Goal: Information Seeking & Learning: Learn about a topic

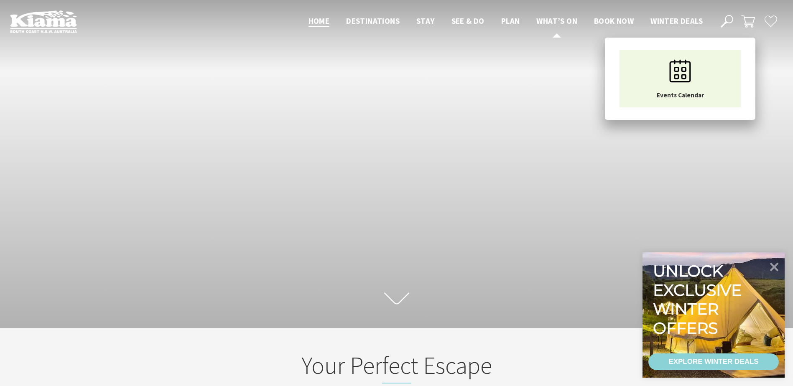
scroll to position [13, 799]
click at [555, 26] on link "What’s On" at bounding box center [556, 21] width 41 height 11
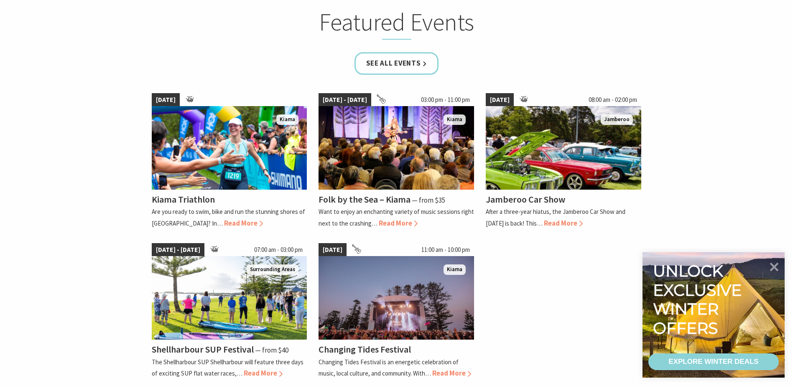
scroll to position [543, 0]
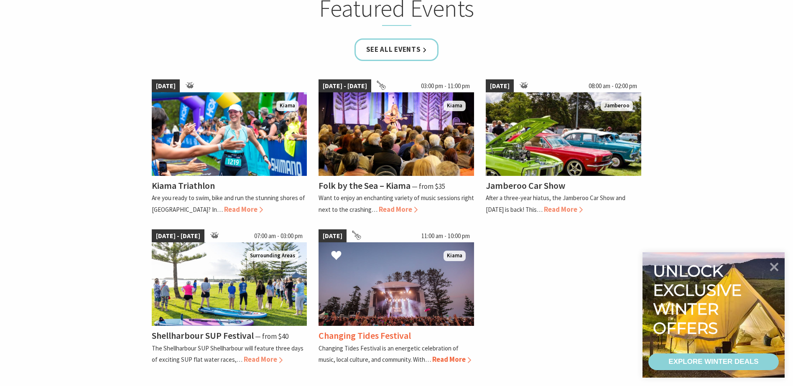
click at [383, 301] on img at bounding box center [395, 284] width 155 height 84
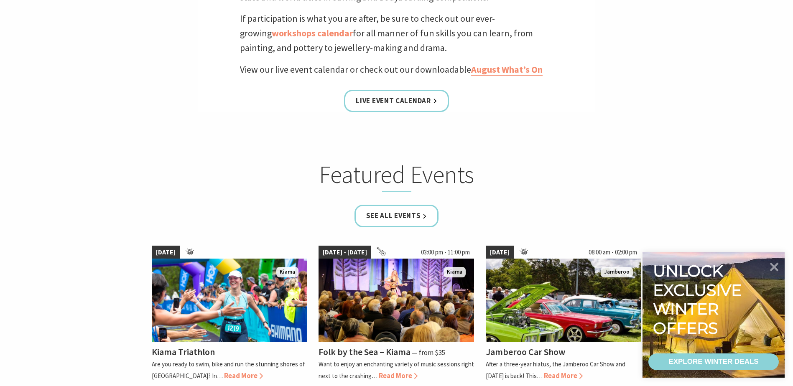
scroll to position [376, 0]
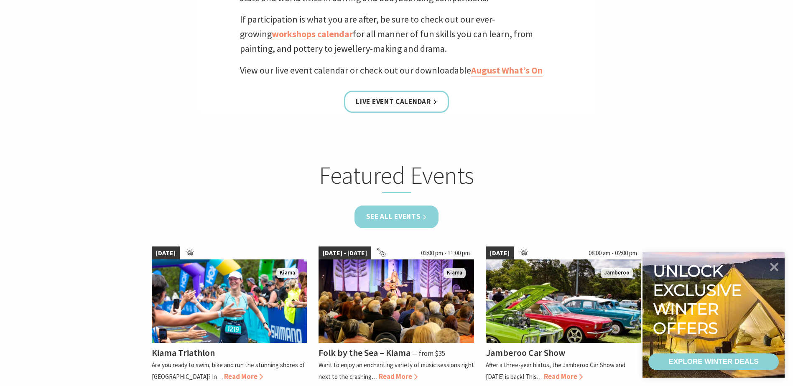
click at [419, 217] on link "See all Events" at bounding box center [396, 217] width 84 height 22
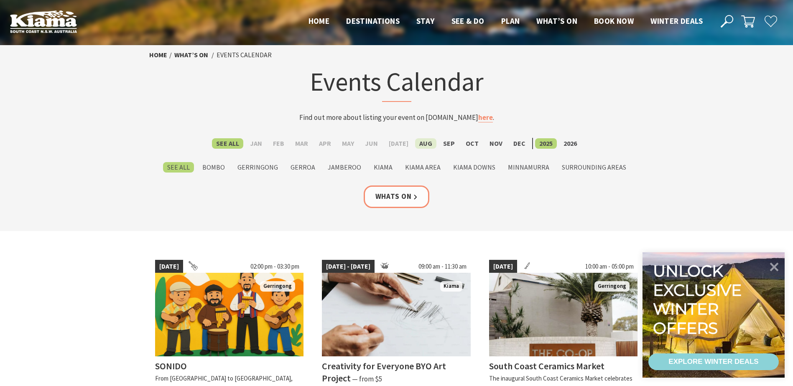
click at [415, 143] on label "Aug" at bounding box center [425, 143] width 21 height 10
click at [0, 0] on input "Aug" at bounding box center [0, 0] width 0 height 0
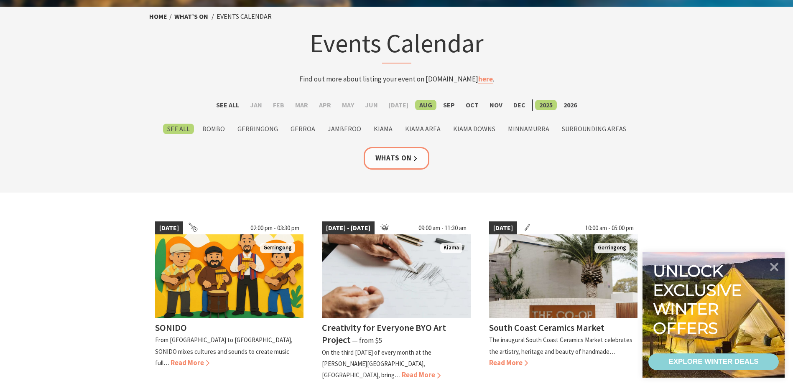
scroll to position [142, 0]
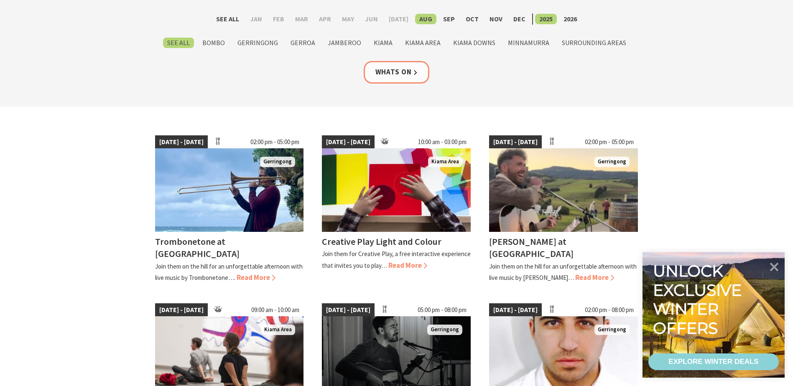
scroll to position [125, 0]
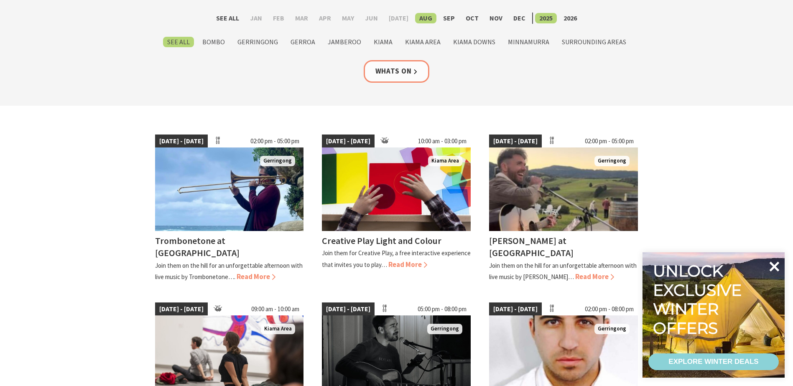
click at [772, 266] on icon at bounding box center [774, 267] width 20 height 20
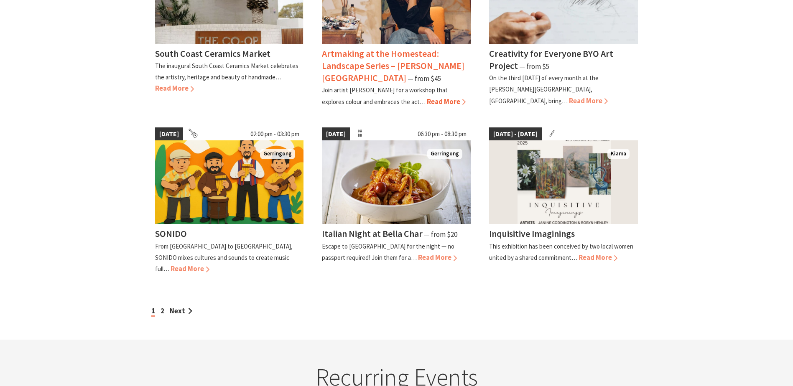
scroll to position [669, 0]
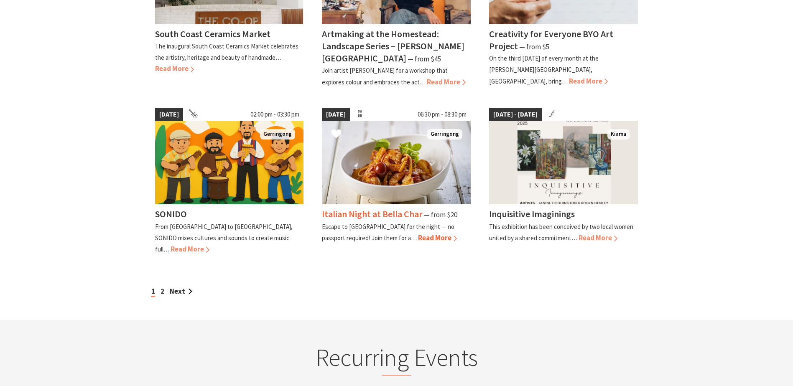
click at [403, 153] on img at bounding box center [396, 163] width 149 height 84
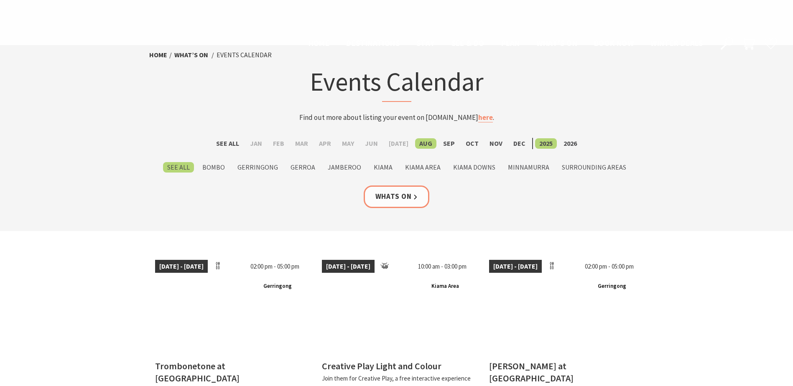
scroll to position [669, 0]
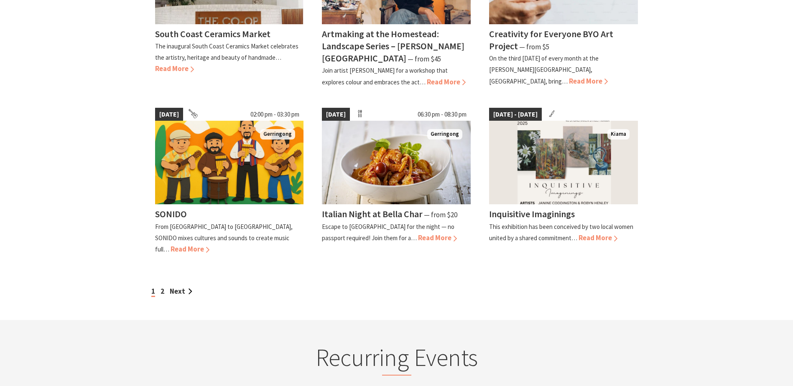
click at [159, 286] on div "1 2 Next" at bounding box center [396, 291] width 495 height 11
click at [162, 287] on link "2" at bounding box center [163, 291] width 4 height 9
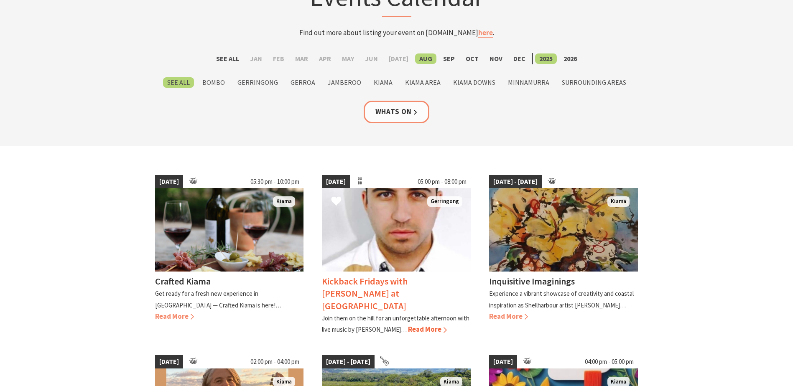
scroll to position [125, 0]
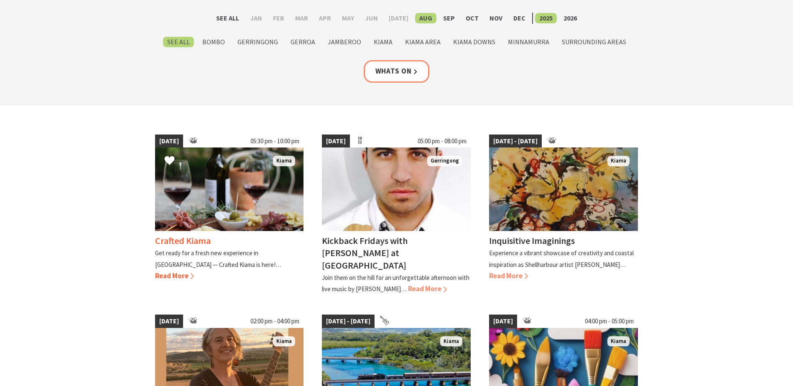
click at [207, 186] on img at bounding box center [229, 190] width 149 height 84
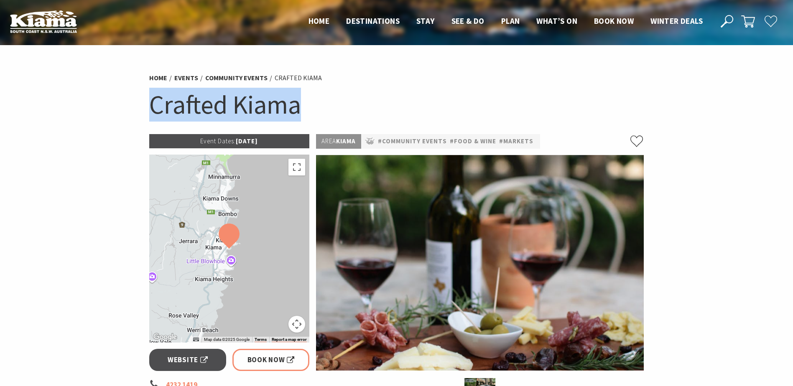
drag, startPoint x: 148, startPoint y: 116, endPoint x: 305, endPoint y: 120, distance: 157.2
click at [305, 120] on div "Home Events Community Events Crafted Kiama Crafted Kiama" at bounding box center [397, 101] width 502 height 66
copy h1 "Crafted Kiama"
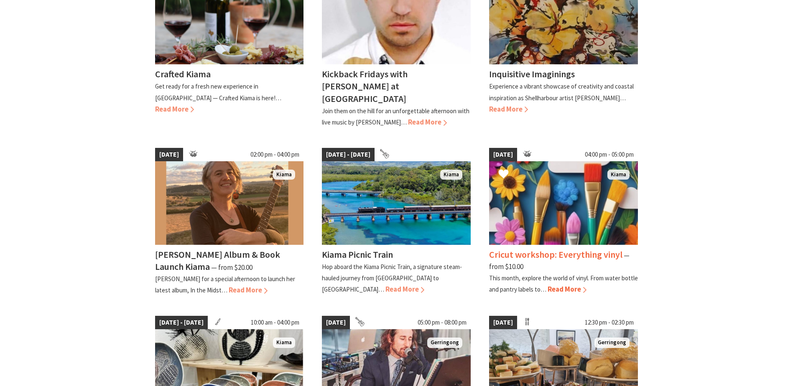
scroll to position [293, 0]
click at [383, 198] on img at bounding box center [396, 203] width 149 height 84
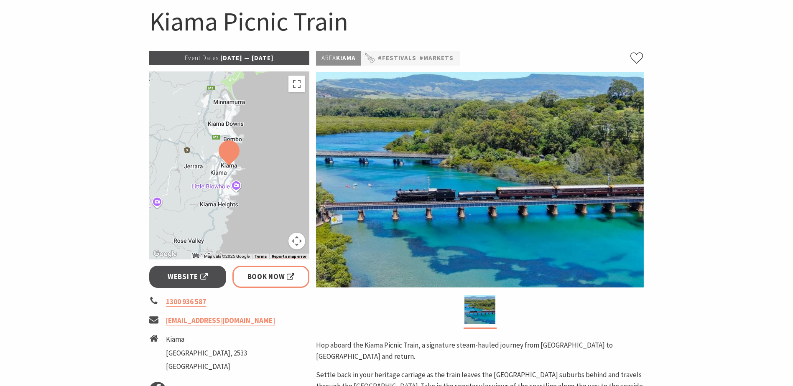
scroll to position [84, 0]
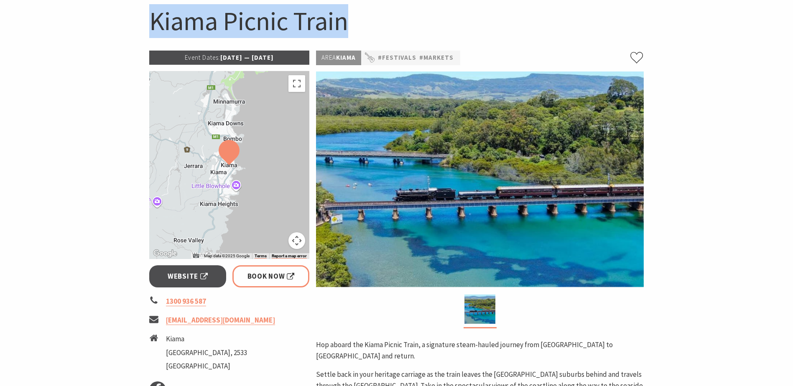
drag, startPoint x: 147, startPoint y: 25, endPoint x: 349, endPoint y: 28, distance: 201.9
click at [349, 28] on div "Home Events Festivals Kiama Picnic Train Kiama Picnic Train" at bounding box center [397, 18] width 502 height 66
copy h1 "Kiama Picnic Train"
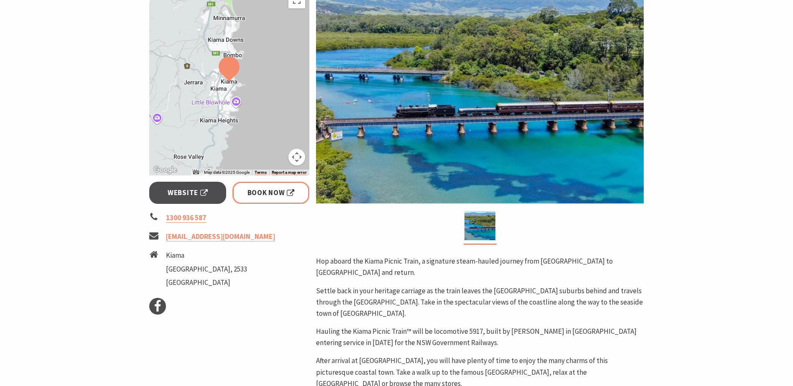
scroll to position [0, 0]
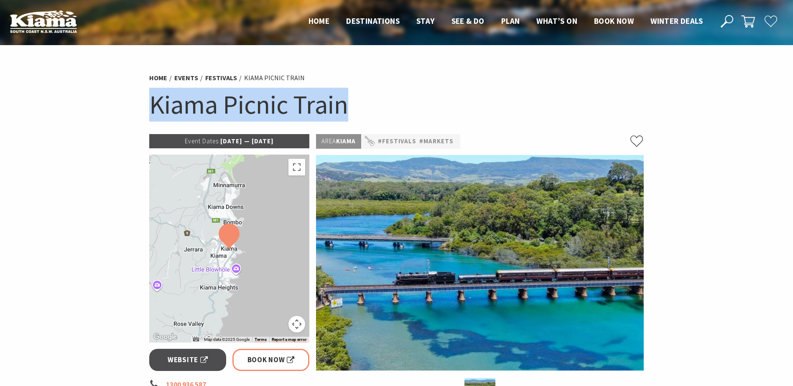
click at [453, 114] on h1 "Kiama Picnic Train" at bounding box center [396, 105] width 495 height 34
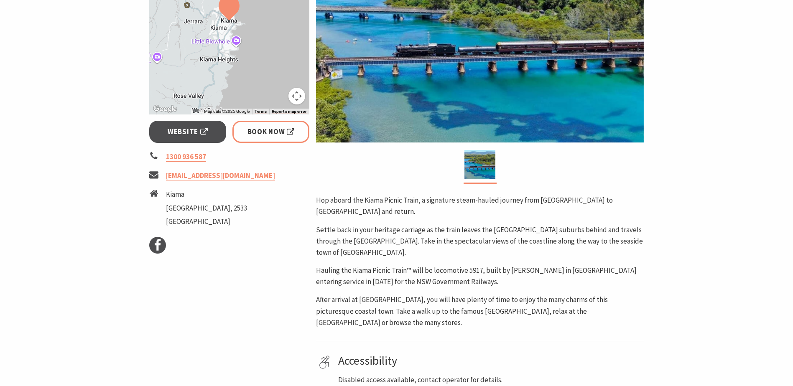
scroll to position [167, 0]
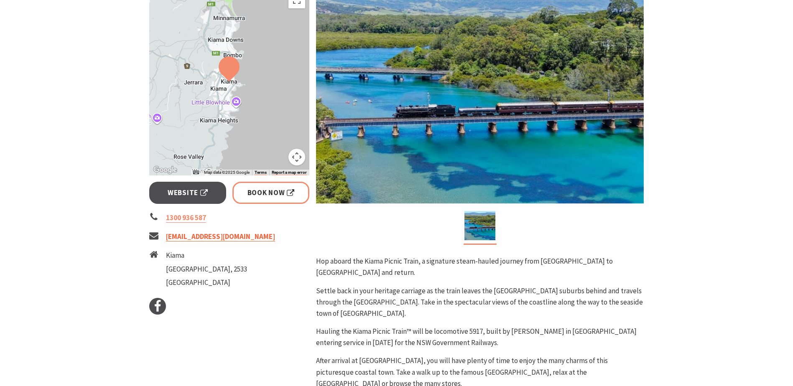
click at [221, 239] on link "[EMAIL_ADDRESS][DOMAIN_NAME]" at bounding box center [220, 237] width 109 height 10
click at [206, 193] on span "Website" at bounding box center [188, 192] width 40 height 11
drag, startPoint x: 165, startPoint y: 257, endPoint x: 229, endPoint y: 281, distance: 68.8
click at [229, 281] on li "Kiama New South Wales, 2533 Australia" at bounding box center [229, 270] width 161 height 41
copy li "Kiama New South Wales, 2533 Australia"
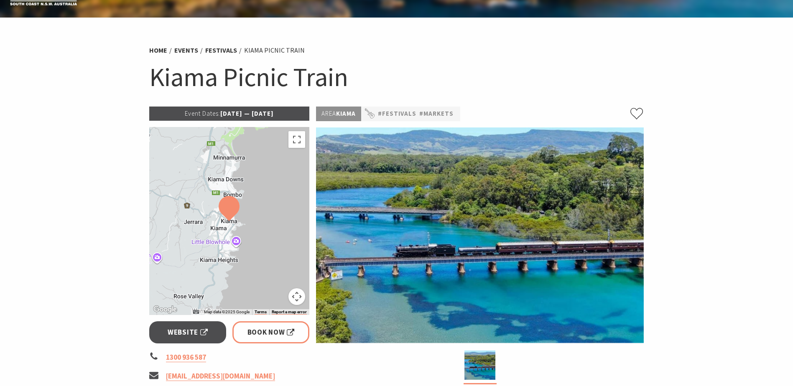
scroll to position [0, 0]
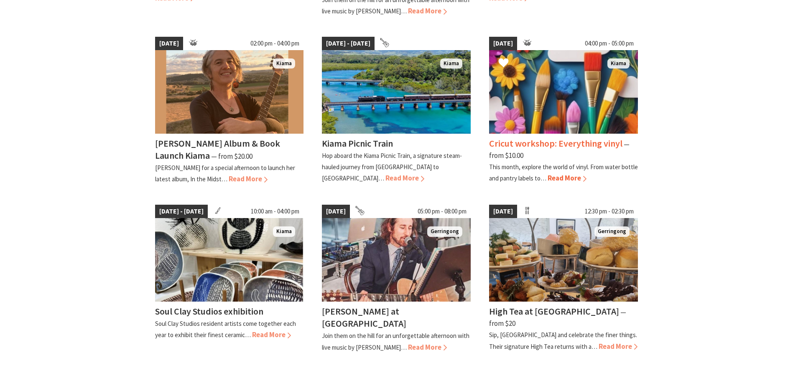
scroll to position [418, 0]
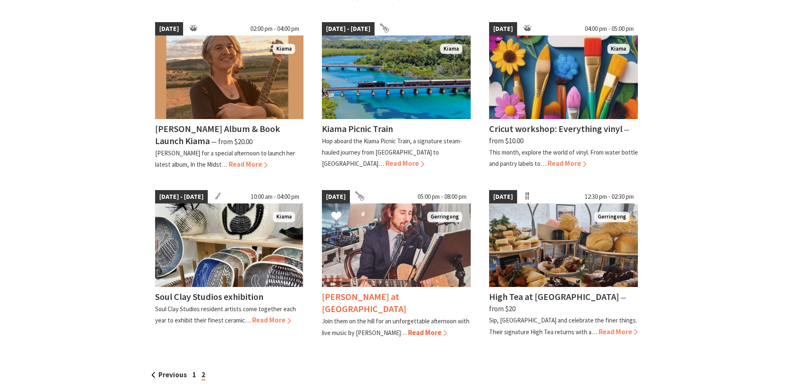
drag, startPoint x: 406, startPoint y: 219, endPoint x: 387, endPoint y: 217, distance: 18.5
click at [387, 217] on img at bounding box center [396, 246] width 149 height 84
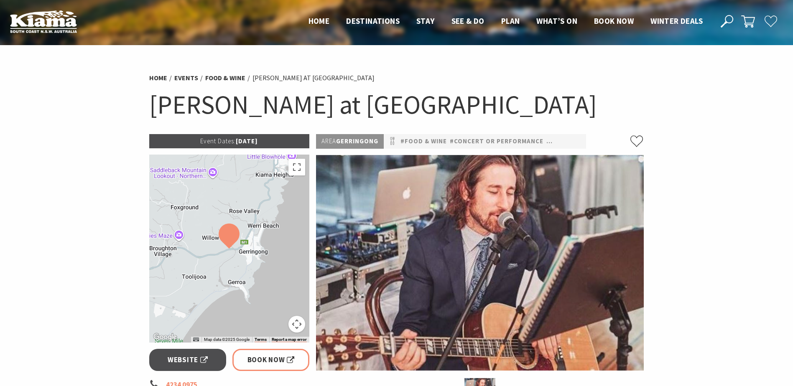
drag, startPoint x: 153, startPoint y: 102, endPoint x: 604, endPoint y: 115, distance: 451.2
click at [604, 115] on h1 "[PERSON_NAME] at [GEOGRAPHIC_DATA]" at bounding box center [396, 105] width 495 height 34
copy h1 "[PERSON_NAME] at [GEOGRAPHIC_DATA]"
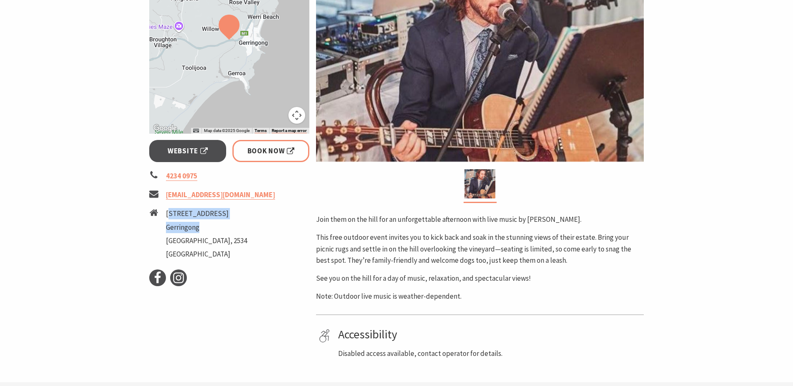
drag, startPoint x: 171, startPoint y: 216, endPoint x: 208, endPoint y: 223, distance: 37.5
click at [208, 223] on ul "[STREET_ADDRESS]" at bounding box center [206, 235] width 81 height 54
drag, startPoint x: 208, startPoint y: 223, endPoint x: 165, endPoint y: 213, distance: 43.8
click at [165, 213] on li "[STREET_ADDRESS]" at bounding box center [229, 235] width 161 height 54
drag, startPoint x: 165, startPoint y: 213, endPoint x: 195, endPoint y: 228, distance: 33.6
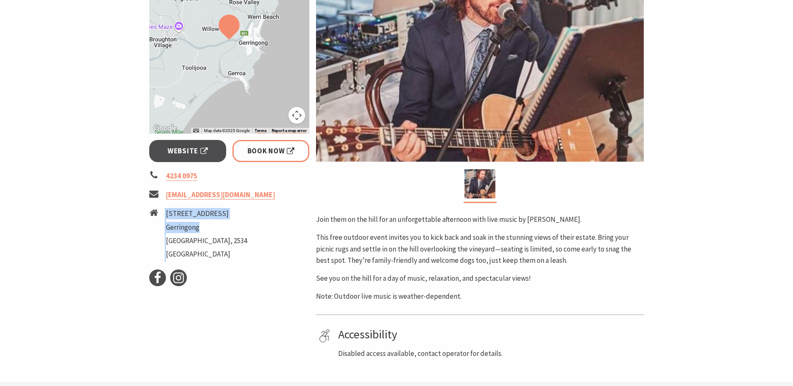
click at [195, 228] on li "[STREET_ADDRESS]" at bounding box center [229, 235] width 161 height 54
drag, startPoint x: 195, startPoint y: 228, endPoint x: 217, endPoint y: 229, distance: 22.2
click at [224, 228] on li "Gerringong" at bounding box center [206, 227] width 81 height 11
drag, startPoint x: 167, startPoint y: 213, endPoint x: 208, endPoint y: 227, distance: 43.5
click at [208, 227] on ul "[STREET_ADDRESS]" at bounding box center [206, 235] width 81 height 54
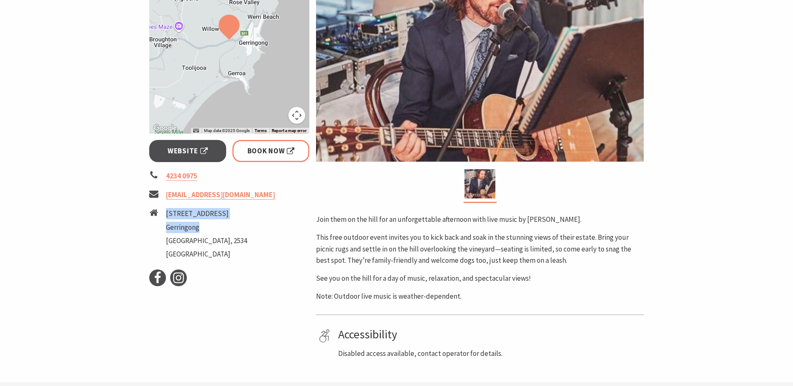
copy ul "[STREET_ADDRESS]"
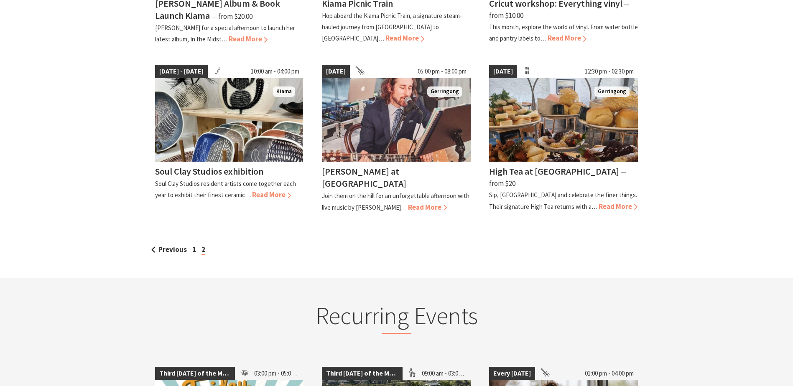
scroll to position [502, 0]
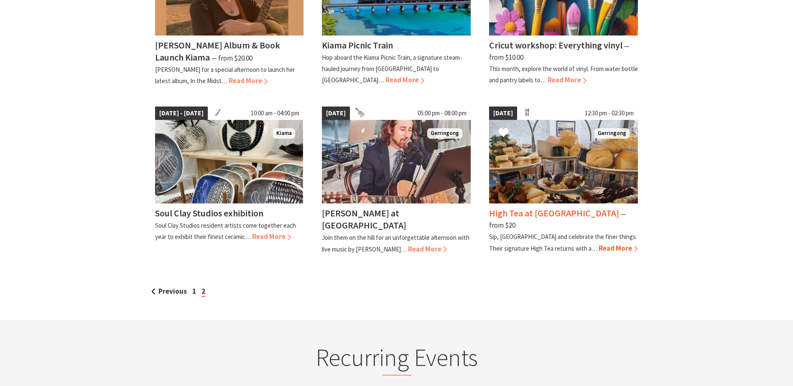
click at [549, 164] on img at bounding box center [563, 162] width 149 height 84
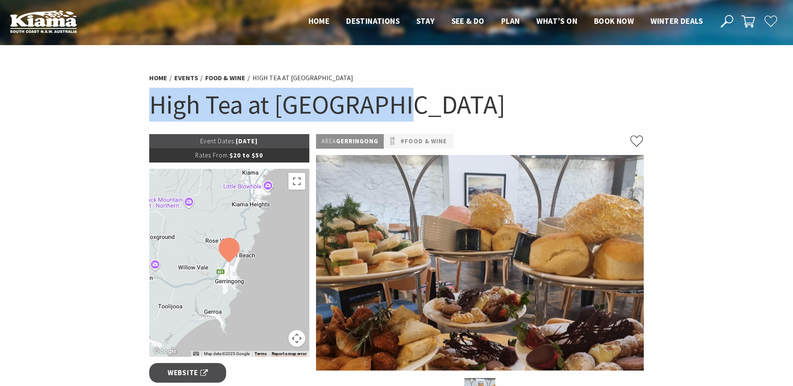
drag, startPoint x: 139, startPoint y: 105, endPoint x: 399, endPoint y: 101, distance: 260.0
click at [399, 101] on section "Home Events Food & Wine High Tea at Bella Char High Tea at Bella Char Event Dat…" at bounding box center [396, 354] width 793 height 619
copy h1 "High Tea at Bella Char"
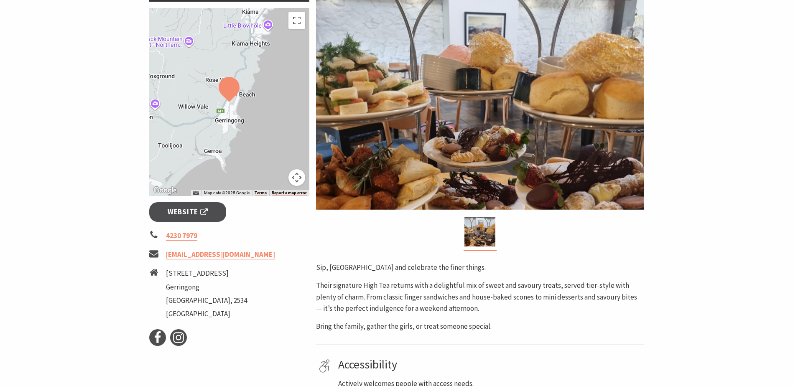
scroll to position [167, 0]
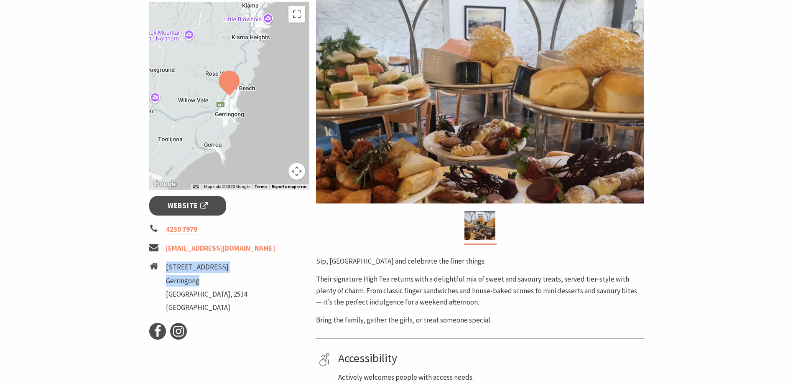
drag, startPoint x: 167, startPoint y: 267, endPoint x: 215, endPoint y: 281, distance: 50.0
click at [215, 281] on ul "1 Fern Street Gerringong New South Wales, 2534 Australia" at bounding box center [206, 289] width 81 height 54
copy ul "1 Fern Street Gerringong"
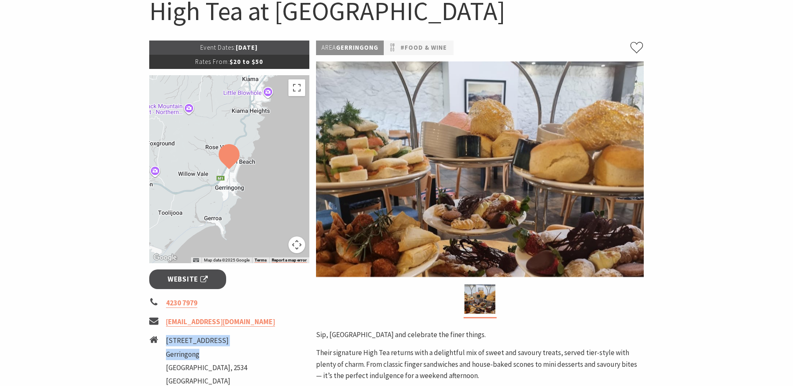
scroll to position [0, 0]
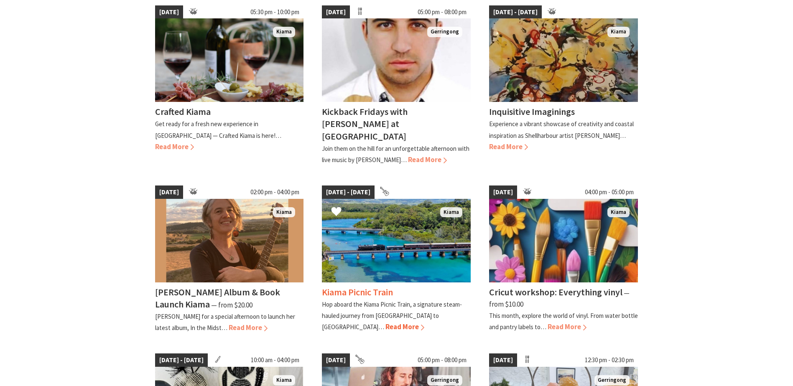
scroll to position [251, 0]
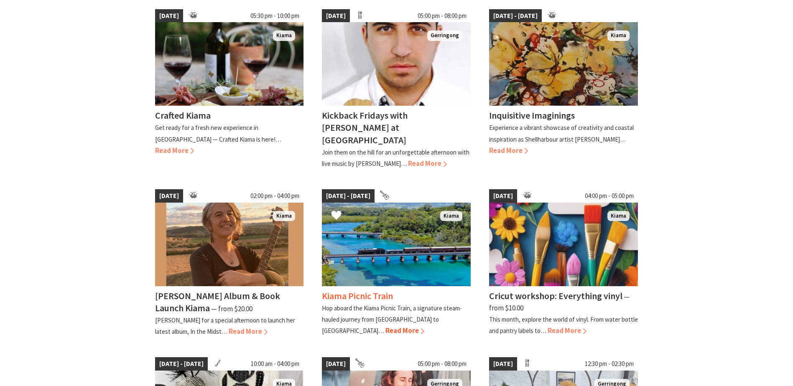
click at [377, 233] on img at bounding box center [396, 245] width 149 height 84
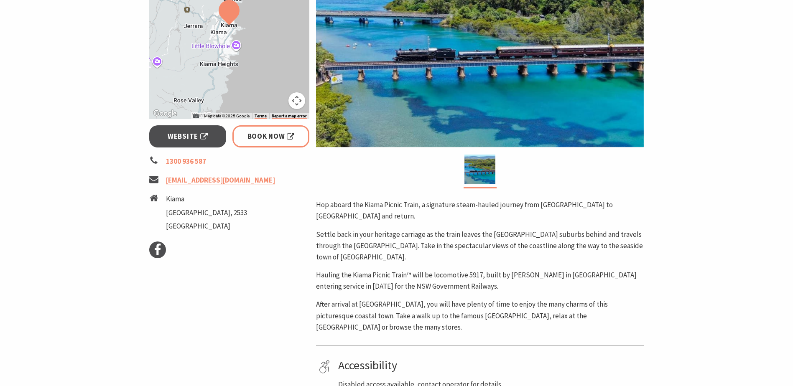
scroll to position [167, 0]
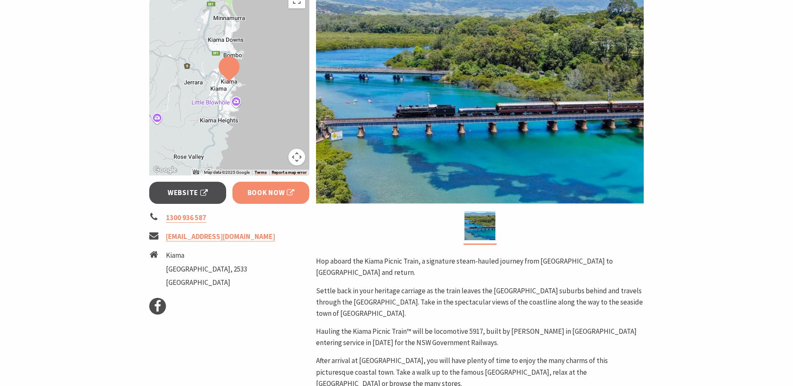
click at [288, 193] on span "Book Now" at bounding box center [270, 192] width 47 height 11
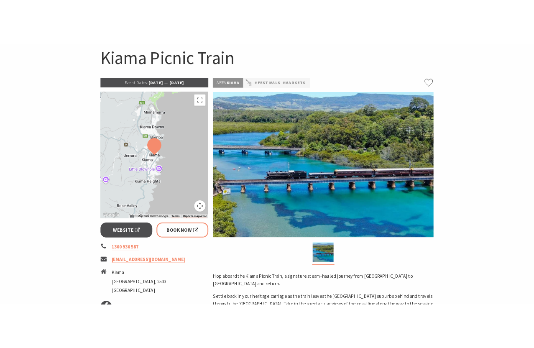
scroll to position [0, 0]
